Goal: Task Accomplishment & Management: Use online tool/utility

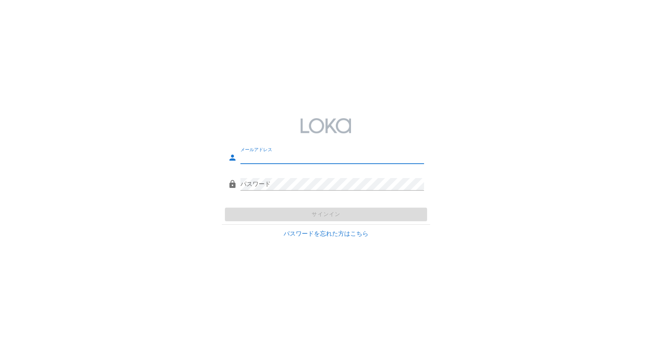
type input "[EMAIL_ADDRESS][DOMAIN_NAME]"
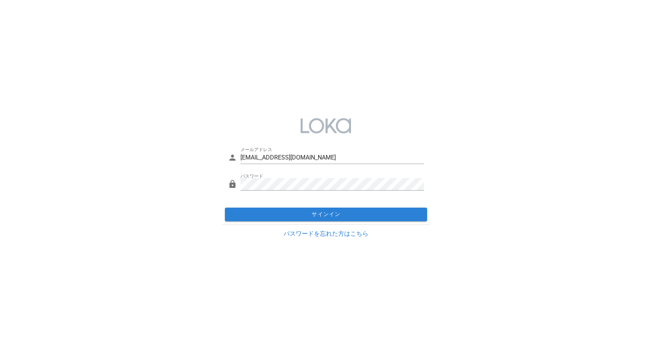
click at [380, 214] on div "サインイン" at bounding box center [326, 214] width 208 height 20
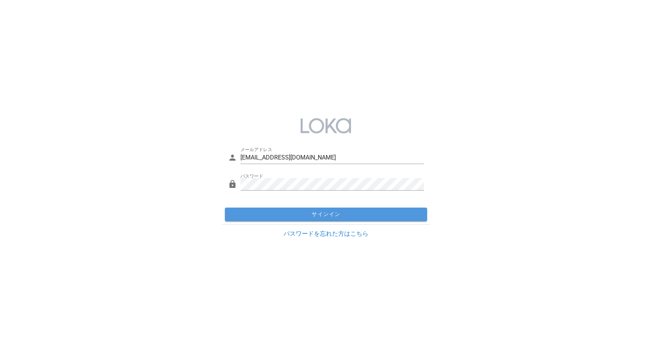
click at [379, 214] on span "サインイン" at bounding box center [326, 214] width 196 height 7
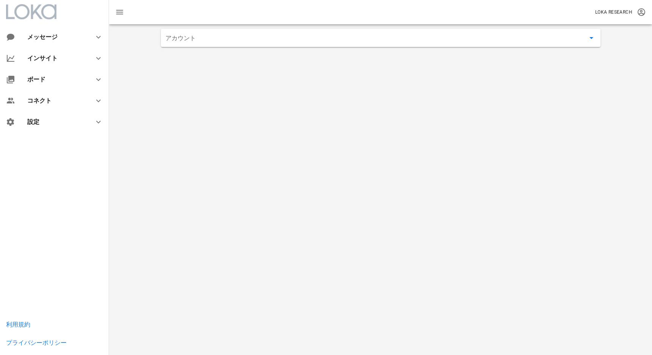
click at [282, 37] on input "アカウント" at bounding box center [375, 38] width 420 height 12
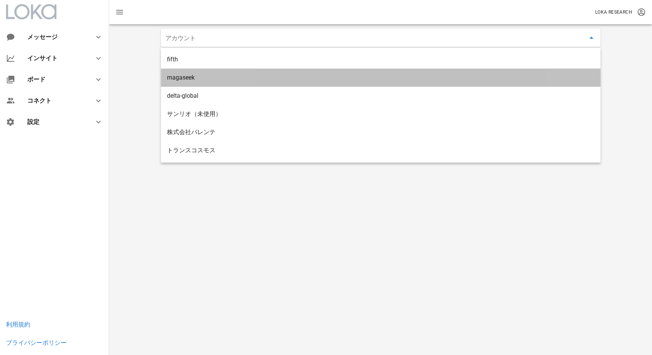
click at [277, 70] on div "magaseek" at bounding box center [380, 77] width 427 height 16
type input "magaseek"
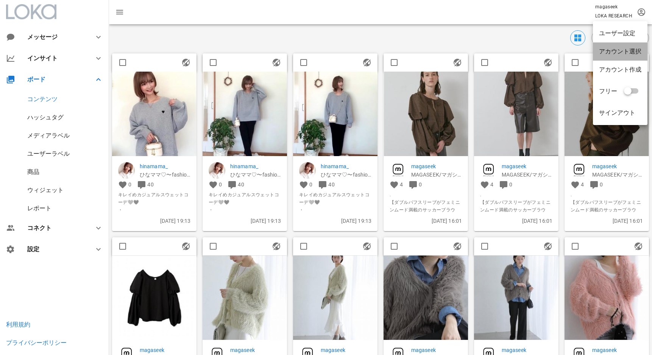
click at [632, 50] on div "アカウント選択" at bounding box center [620, 51] width 42 height 7
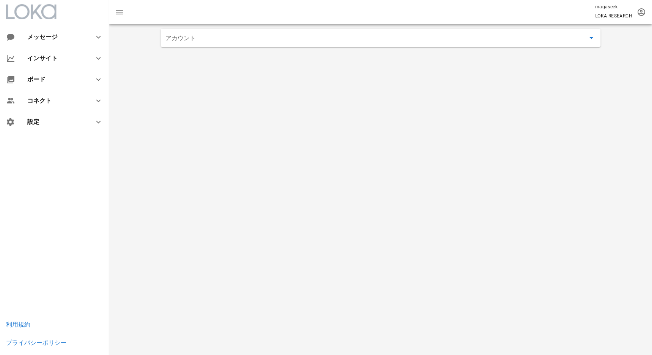
click at [295, 44] on div "アカウント" at bounding box center [380, 38] width 439 height 18
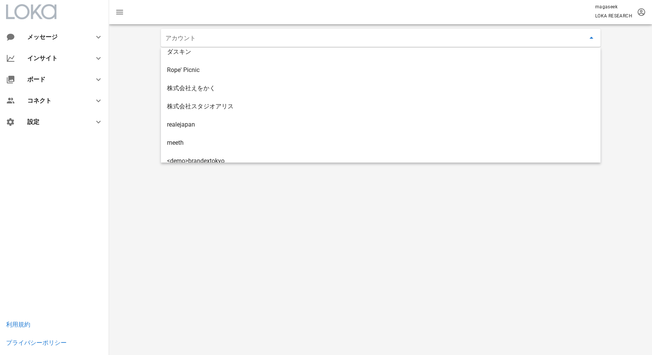
scroll to position [397, 0]
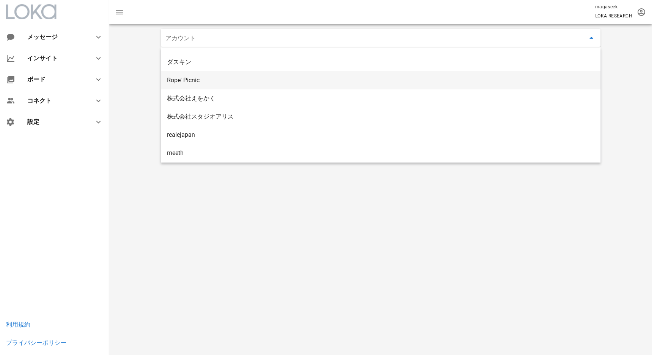
click at [280, 88] on div "Rope' Picnic" at bounding box center [380, 80] width 427 height 16
type input "Rope' Picnic"
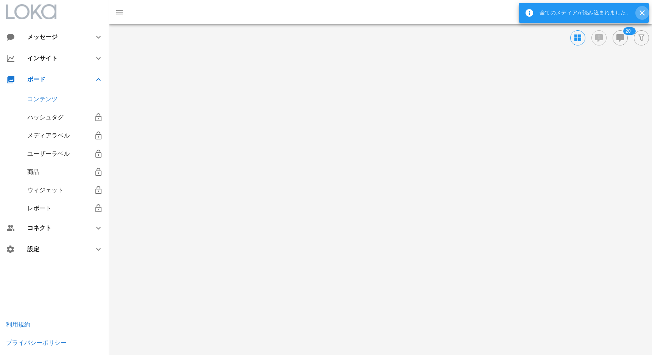
click at [641, 11] on icon "button" at bounding box center [641, 12] width 9 height 9
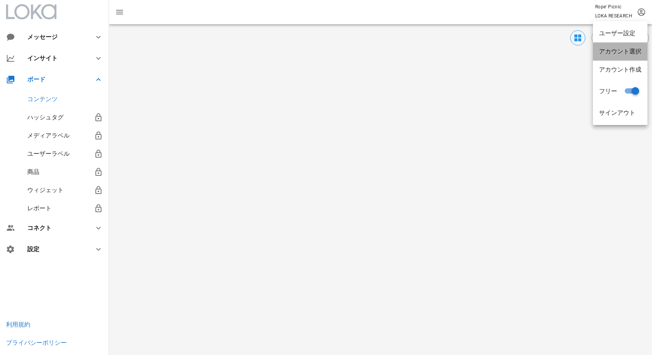
click at [630, 53] on div "アカウント選択" at bounding box center [620, 51] width 42 height 7
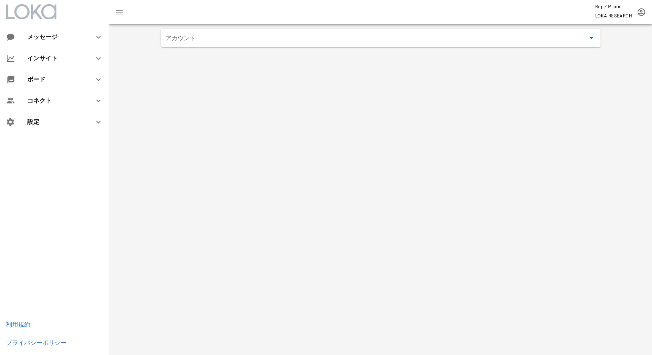
click at [340, 40] on input "アカウント" at bounding box center [375, 38] width 420 height 12
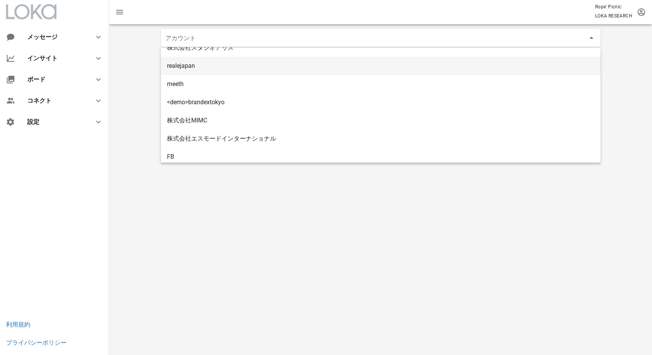
scroll to position [469, 0]
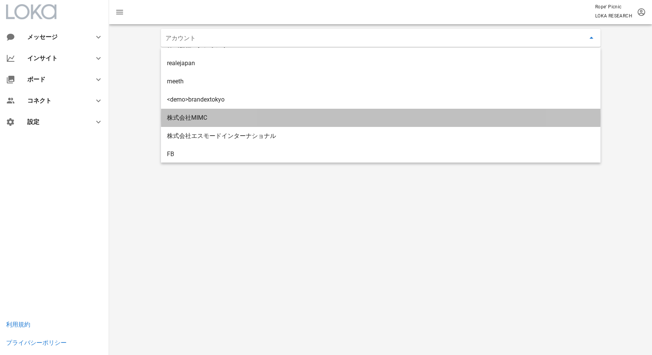
click at [220, 115] on div "株式会社MIMC" at bounding box center [380, 117] width 427 height 7
type input "株式会社MIMC"
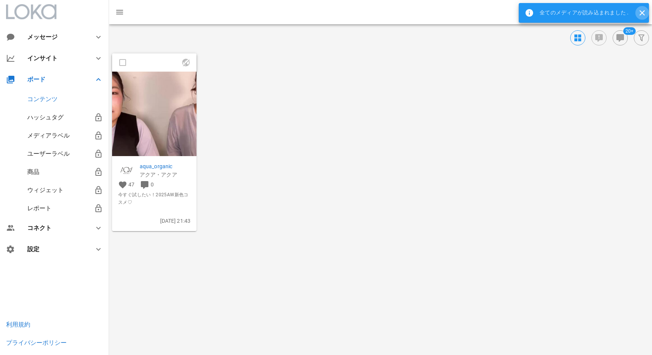
click at [641, 10] on icon "button" at bounding box center [641, 12] width 9 height 9
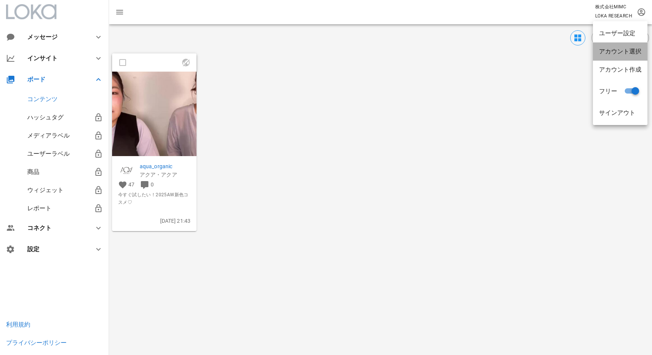
click at [630, 53] on div "アカウント選択" at bounding box center [620, 51] width 42 height 7
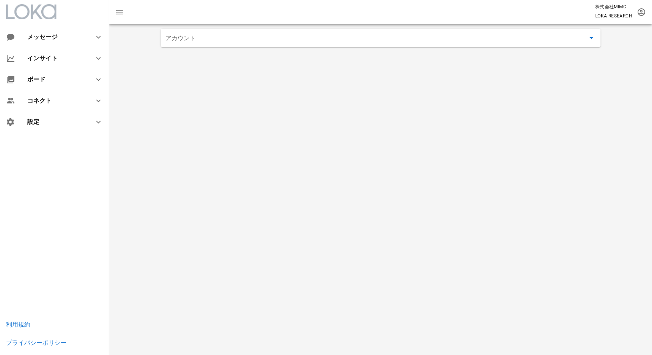
click at [282, 38] on input "アカウント" at bounding box center [375, 38] width 420 height 12
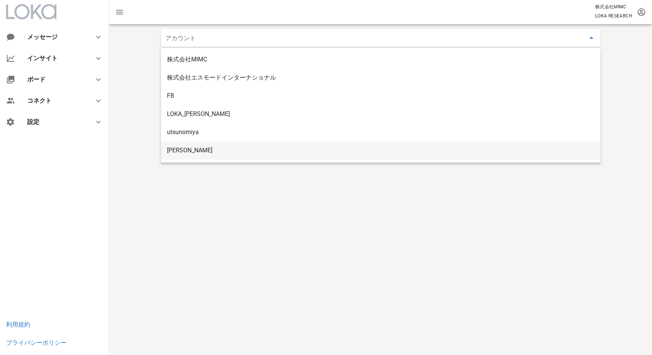
scroll to position [524, 0]
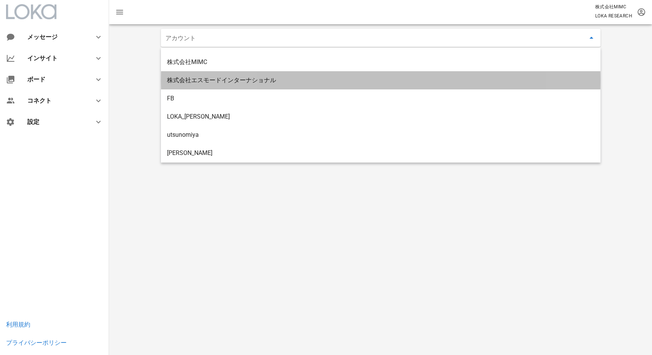
click at [247, 83] on div "株式会社エスモードインターナショナル" at bounding box center [380, 79] width 427 height 7
type input "株式会社エスモードインターナショナル"
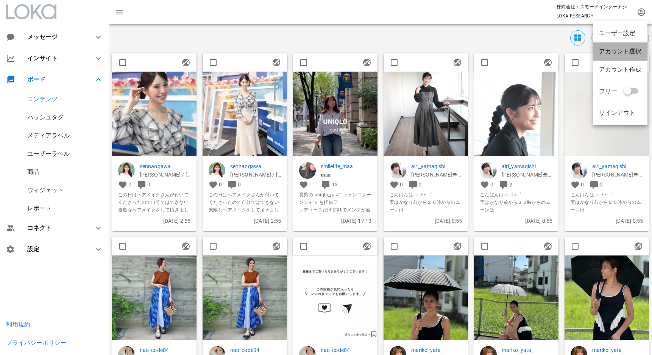
click at [638, 46] on div "アカウント選択" at bounding box center [620, 51] width 55 height 18
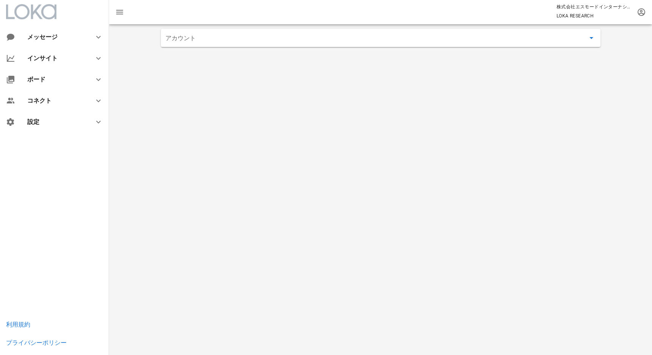
click at [357, 41] on input "アカウント" at bounding box center [375, 38] width 420 height 12
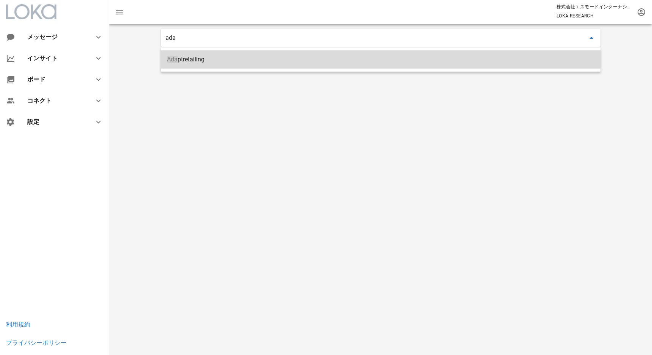
click at [318, 65] on div "Ada ptretailing" at bounding box center [380, 59] width 427 height 16
type input "Adaptretailing"
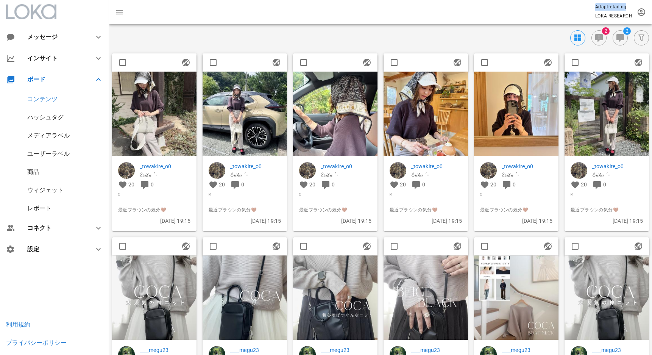
drag, startPoint x: 593, startPoint y: 3, endPoint x: 627, endPoint y: 8, distance: 34.8
click at [627, 8] on div "Adaptretailing LOKA RESEARCH" at bounding box center [380, 12] width 543 height 24
copy p "Adaptretailing"
click at [618, 8] on p "Adaptretailing" at bounding box center [613, 7] width 37 height 8
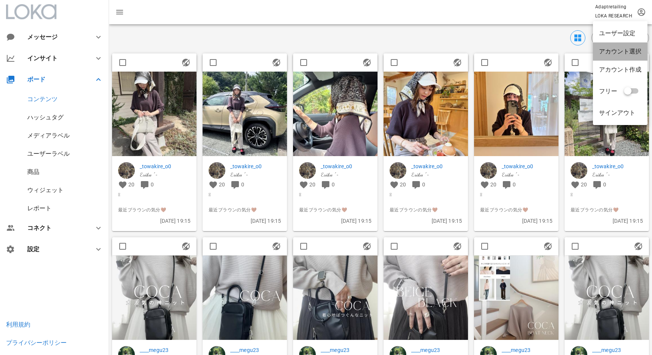
click at [635, 44] on div "アカウント選択" at bounding box center [620, 51] width 55 height 18
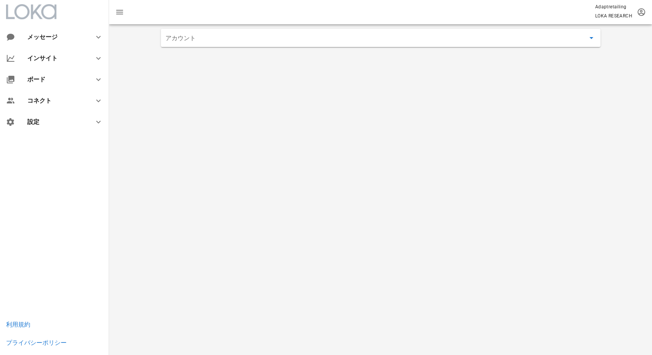
click at [386, 40] on input "アカウント" at bounding box center [375, 38] width 420 height 12
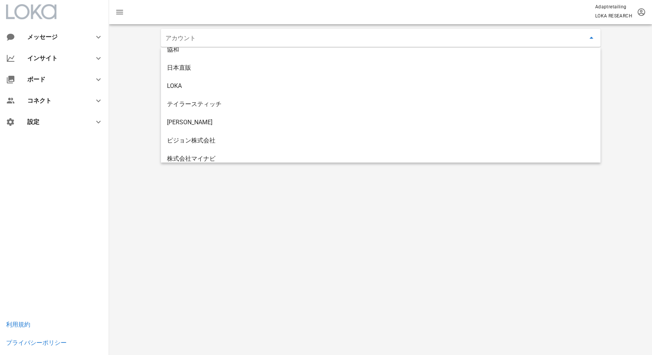
scroll to position [193, 0]
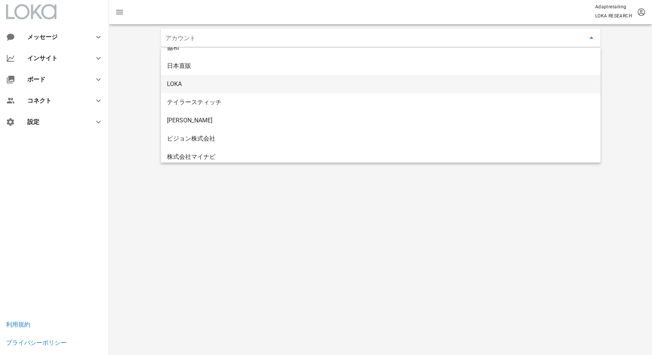
click at [362, 87] on div "LOKA" at bounding box center [380, 83] width 427 height 7
type input "LOKA"
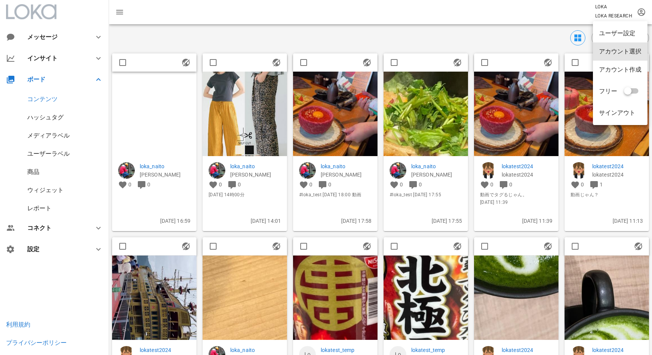
click at [640, 47] on div "アカウント選択" at bounding box center [620, 51] width 55 height 18
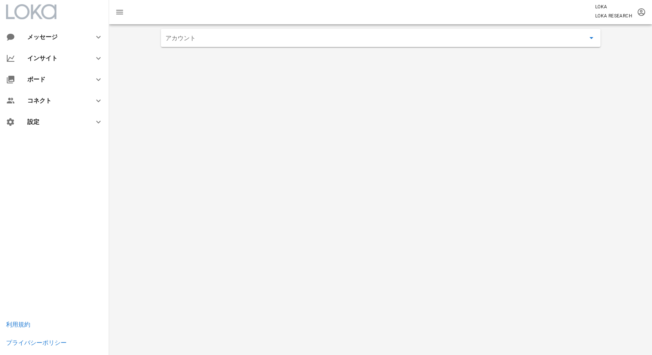
click at [214, 41] on input "アカウント" at bounding box center [375, 38] width 420 height 12
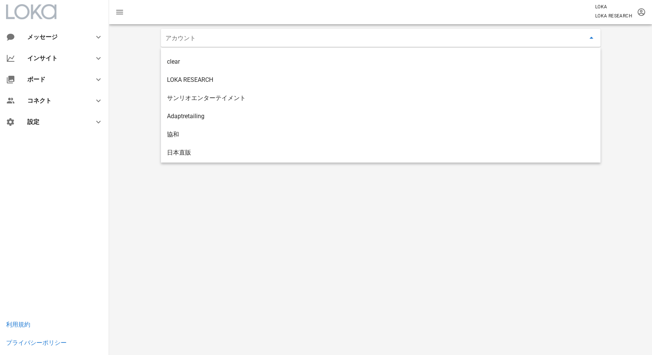
scroll to position [109, 0]
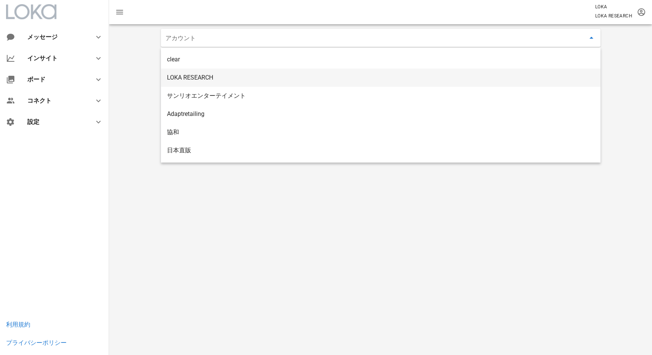
click at [215, 77] on div "LOKA RESEARCH" at bounding box center [380, 77] width 427 height 7
type input "LOKA RESEARCH"
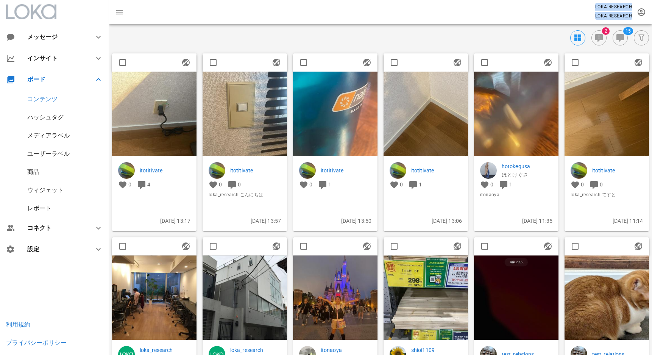
drag, startPoint x: 589, startPoint y: 5, endPoint x: 632, endPoint y: 6, distance: 43.2
click at [632, 6] on div "LOKA RESEARCH LOKA RESEARCH" at bounding box center [380, 12] width 543 height 24
click at [631, 16] on p "LOKA RESEARCH" at bounding box center [613, 16] width 37 height 8
drag, startPoint x: 631, startPoint y: 16, endPoint x: 594, endPoint y: 17, distance: 37.1
click at [594, 17] on div "LOKA RESEARCH LOKA RESEARCH" at bounding box center [380, 12] width 543 height 24
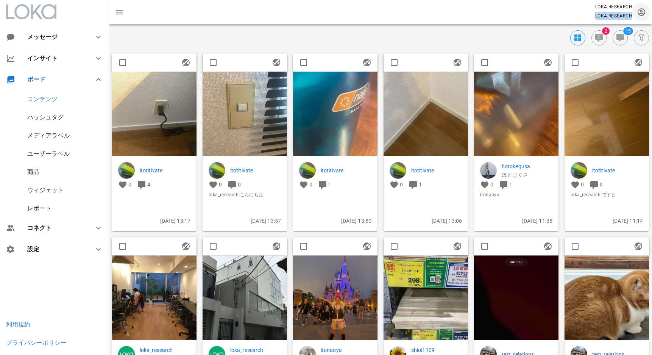
copy p "LOKA RESEARCH"
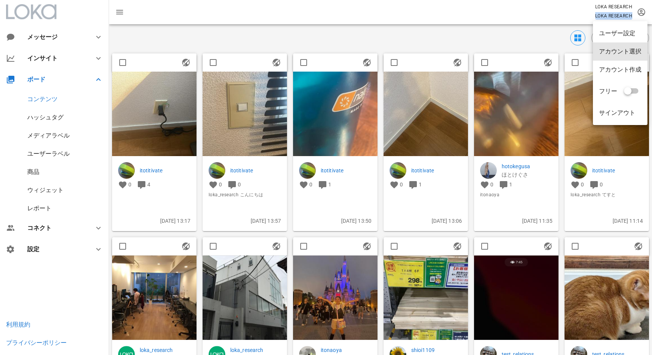
click at [642, 50] on div "アカウント選択" at bounding box center [620, 51] width 55 height 18
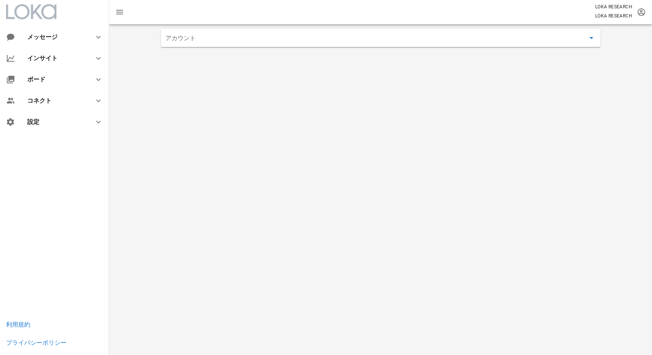
click at [283, 36] on input "アカウント" at bounding box center [375, 38] width 420 height 12
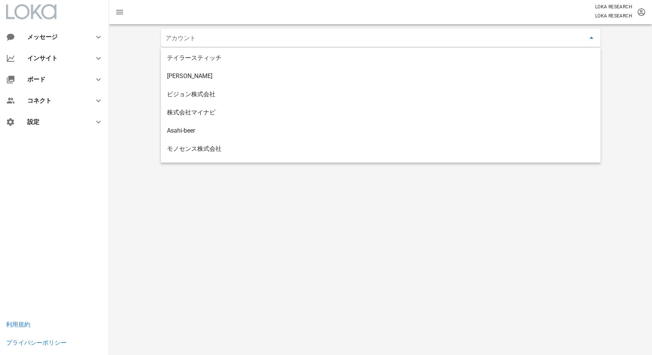
scroll to position [240, 0]
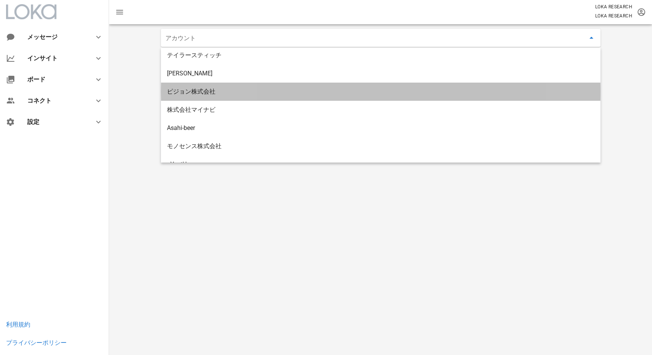
click at [251, 84] on div "ピジョン株式会社" at bounding box center [380, 91] width 427 height 16
type input "ピジョン株式会社"
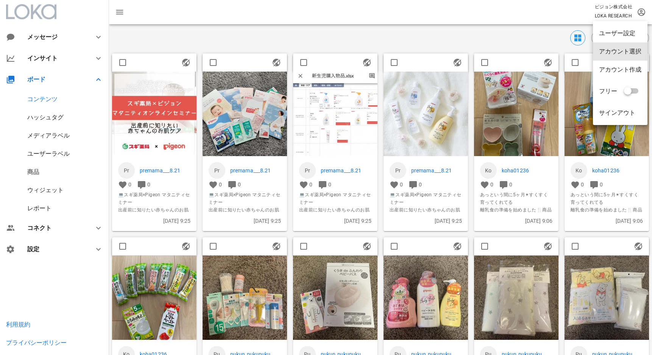
click at [630, 47] on div "アカウント選択" at bounding box center [620, 51] width 55 height 18
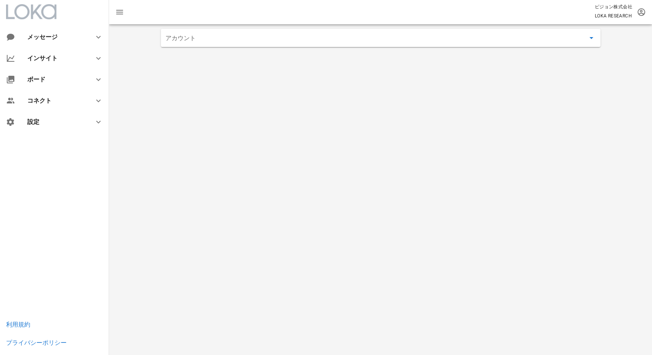
click at [335, 35] on input "アカウント" at bounding box center [375, 38] width 420 height 12
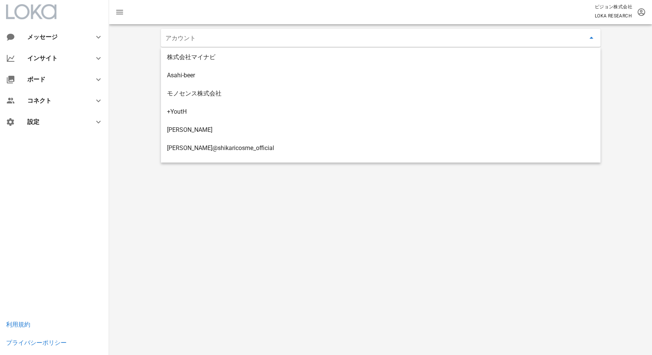
scroll to position [297, 0]
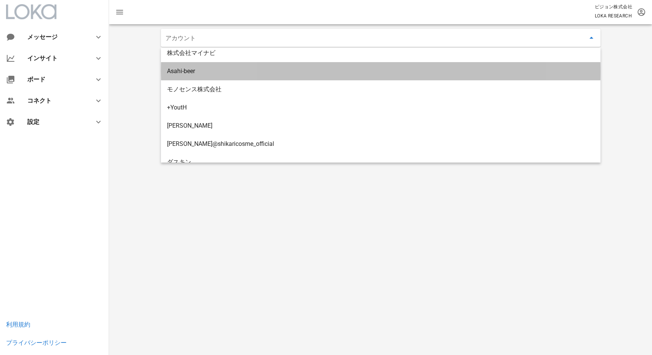
click at [278, 76] on div "Asahi-beer" at bounding box center [380, 71] width 427 height 16
type input "Asahi-beer"
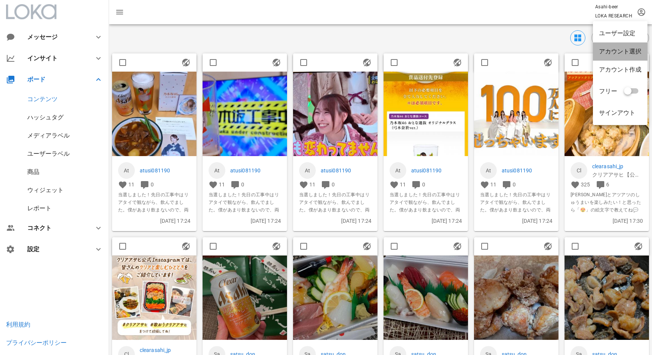
click at [636, 47] on div "アカウント選択" at bounding box center [620, 51] width 55 height 18
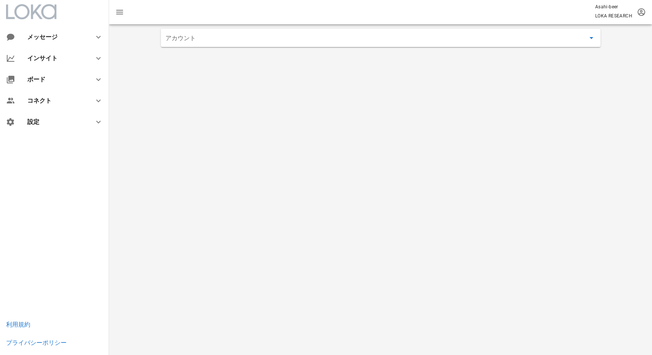
click at [321, 37] on input "アカウント" at bounding box center [375, 38] width 420 height 12
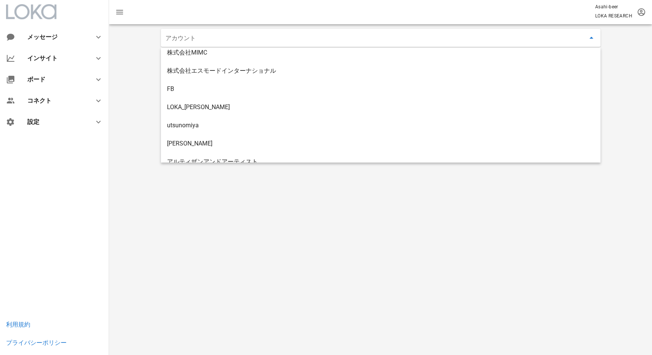
scroll to position [563, 0]
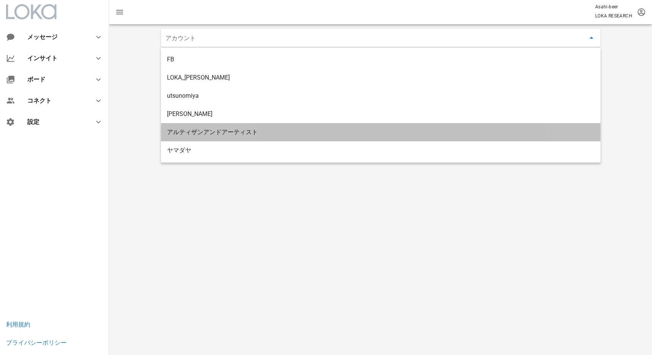
click at [274, 126] on div "アルティザンアンドアーティスト" at bounding box center [380, 132] width 427 height 16
type input "アルティザンアンドアーティスト"
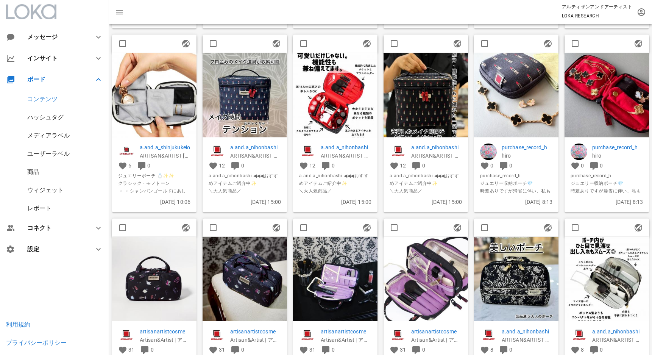
scroll to position [972, 0]
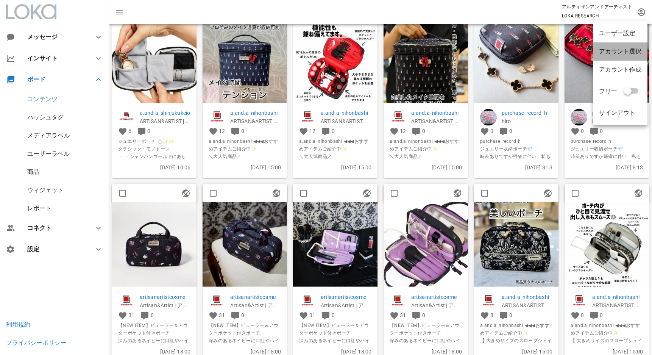
click at [638, 45] on div "アカウント選択" at bounding box center [620, 51] width 55 height 18
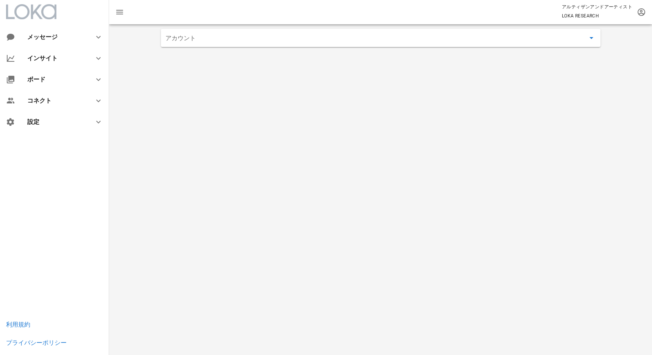
click at [330, 45] on div "アカウント" at bounding box center [380, 38] width 439 height 18
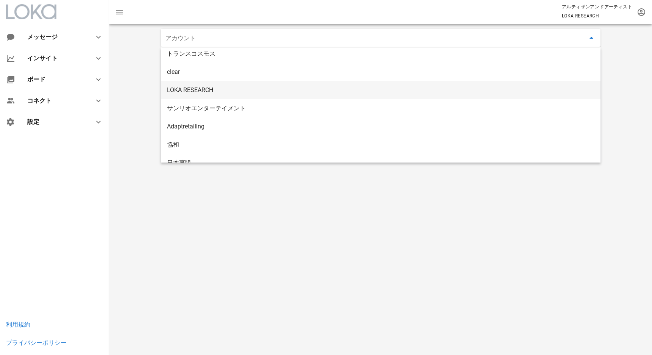
scroll to position [102, 0]
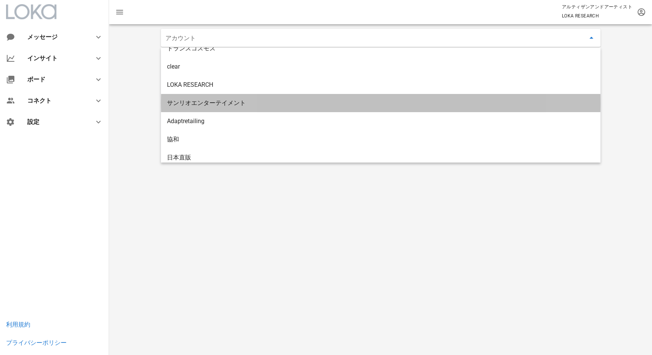
click at [303, 109] on div "サンリオエンターテイメント" at bounding box center [380, 103] width 427 height 16
type input "サンリオエンターテイメント"
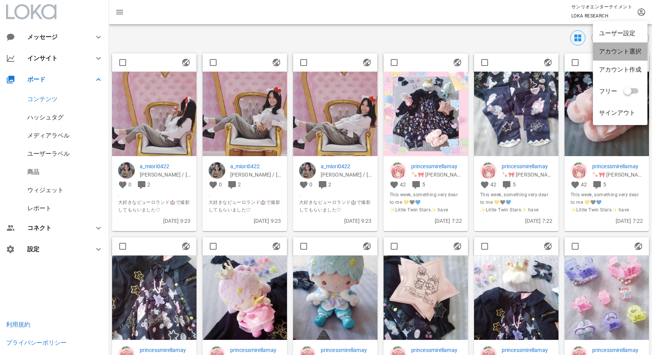
click at [626, 51] on div "アカウント選択" at bounding box center [620, 51] width 42 height 7
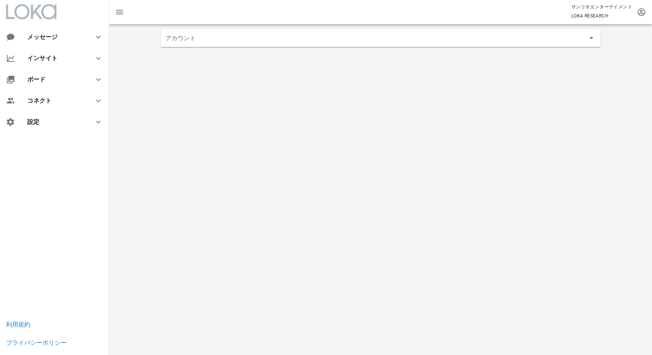
click at [365, 45] on div "アカウント" at bounding box center [380, 38] width 439 height 18
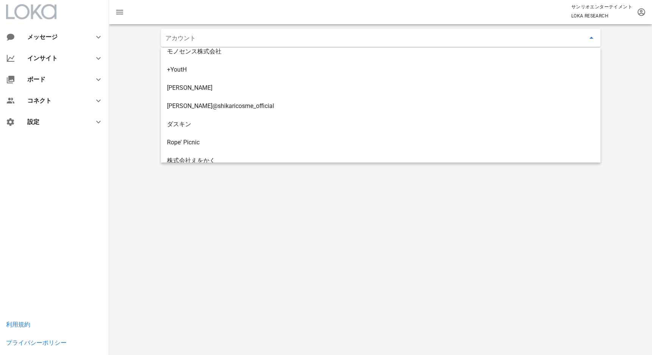
scroll to position [365, 0]
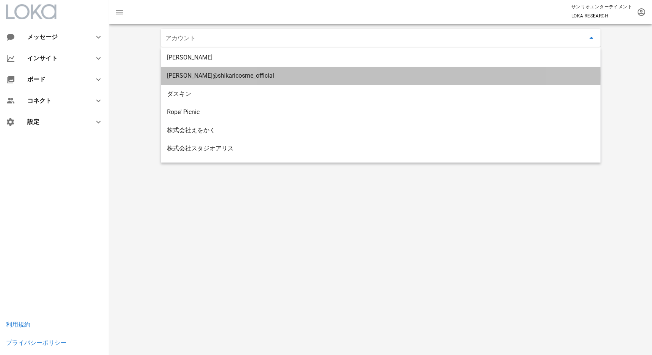
click at [313, 75] on div "[PERSON_NAME]@shikaricosme_official" at bounding box center [380, 75] width 427 height 7
type input "[PERSON_NAME]@shikaricosme_official"
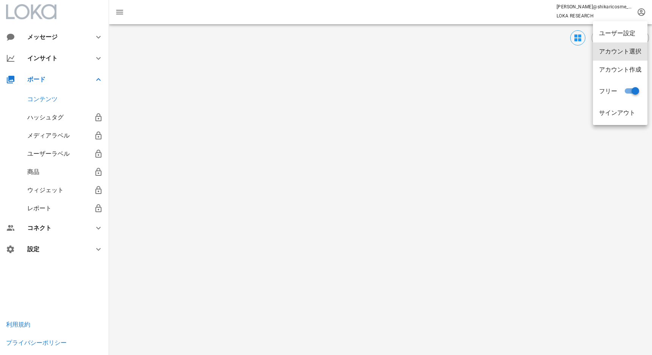
click at [637, 47] on div "アカウント選択" at bounding box center [620, 51] width 55 height 18
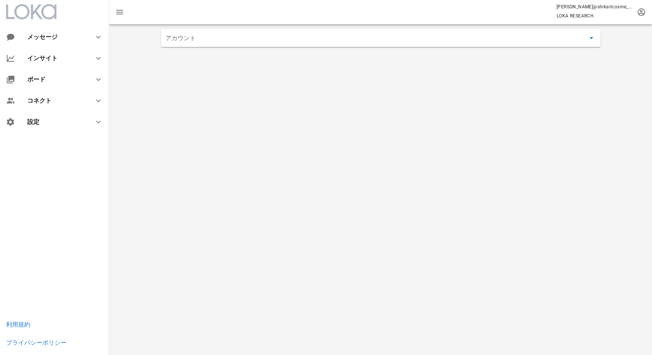
click at [411, 44] on div "アカウント" at bounding box center [380, 38] width 439 height 18
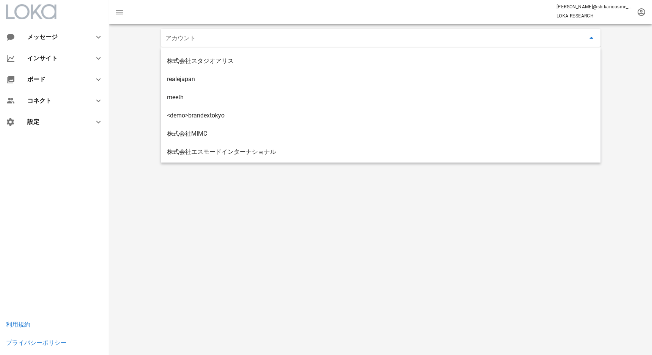
scroll to position [449, 0]
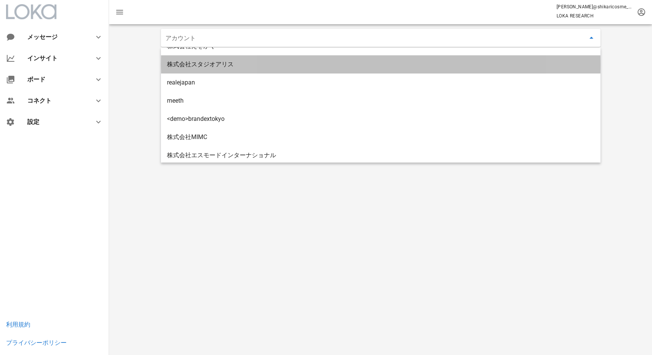
click at [383, 64] on div "株式会社スタジオアリス" at bounding box center [380, 64] width 427 height 7
type input "株式会社スタジオアリス"
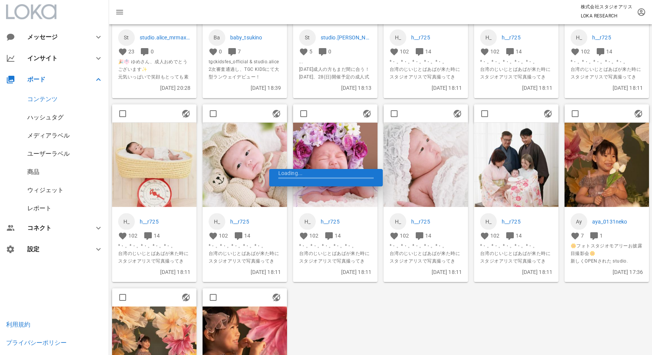
scroll to position [433, 0]
